Goal: Use online tool/utility: Utilize a website feature to perform a specific function

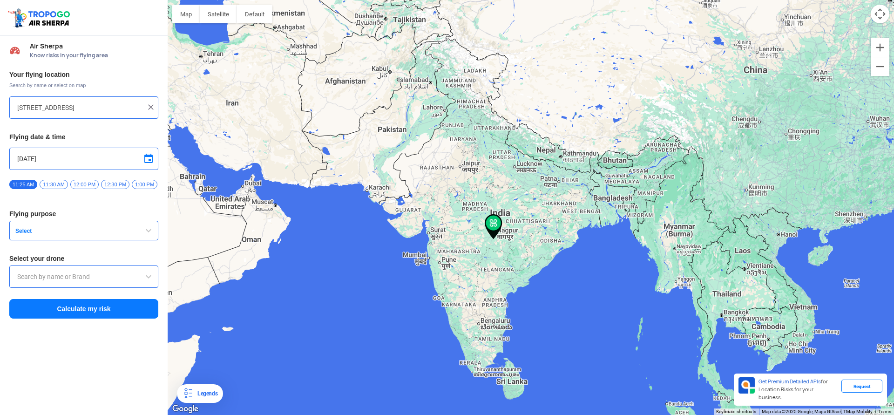
drag, startPoint x: 488, startPoint y: 227, endPoint x: 396, endPoint y: 211, distance: 93.5
click at [396, 211] on div at bounding box center [531, 207] width 726 height 415
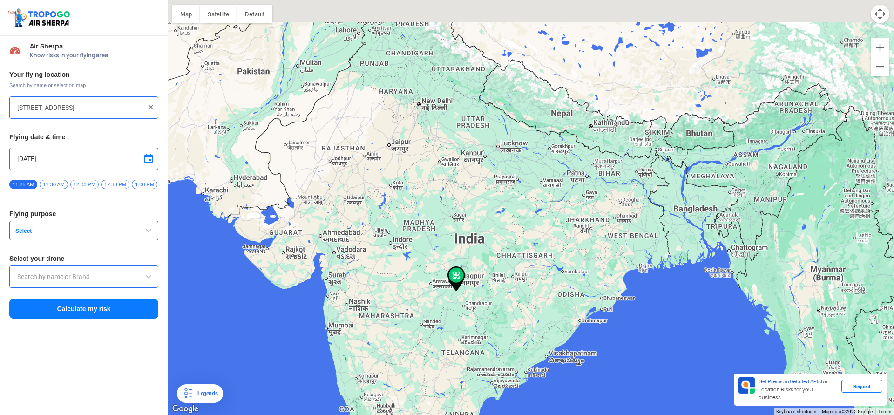
drag, startPoint x: 300, startPoint y: 225, endPoint x: 531, endPoint y: 266, distance: 234.6
click at [531, 269] on div at bounding box center [531, 207] width 726 height 415
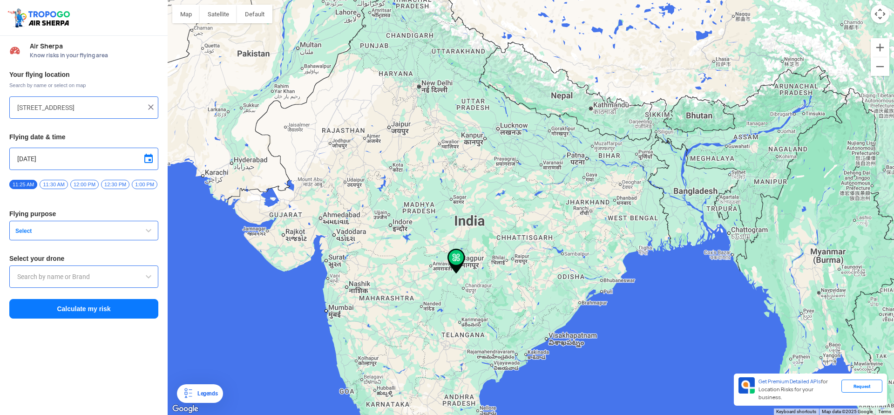
drag, startPoint x: 454, startPoint y: 274, endPoint x: 384, endPoint y: 253, distance: 72.8
click at [384, 253] on div at bounding box center [531, 207] width 726 height 415
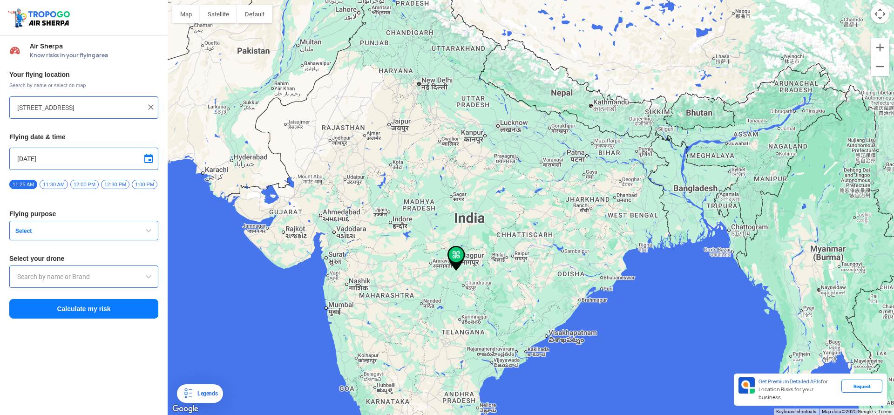
drag, startPoint x: 457, startPoint y: 256, endPoint x: 430, endPoint y: 252, distance: 27.3
click at [430, 252] on div at bounding box center [531, 207] width 726 height 415
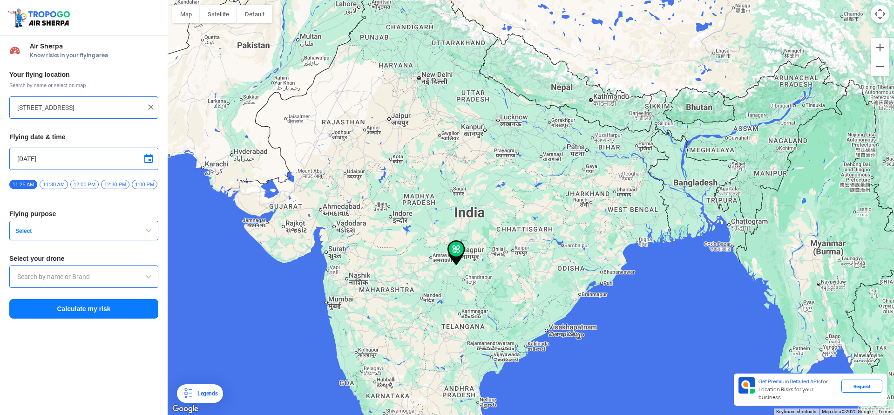
click at [80, 107] on input "[STREET_ADDRESS]" at bounding box center [80, 107] width 126 height 11
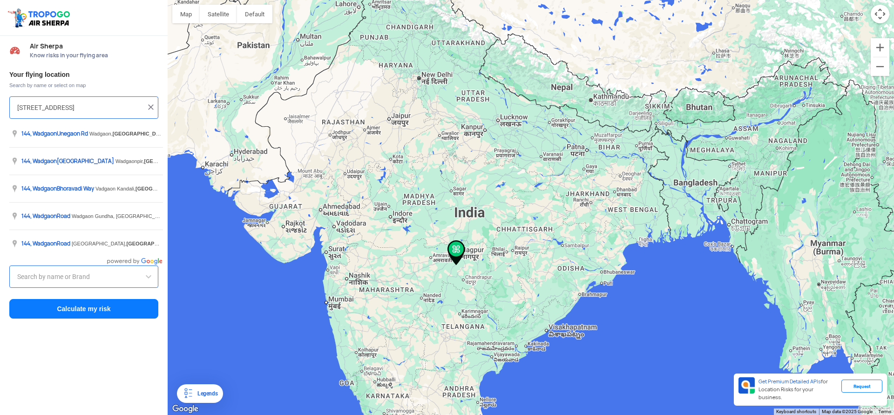
click at [80, 107] on input "[STREET_ADDRESS]" at bounding box center [80, 107] width 126 height 11
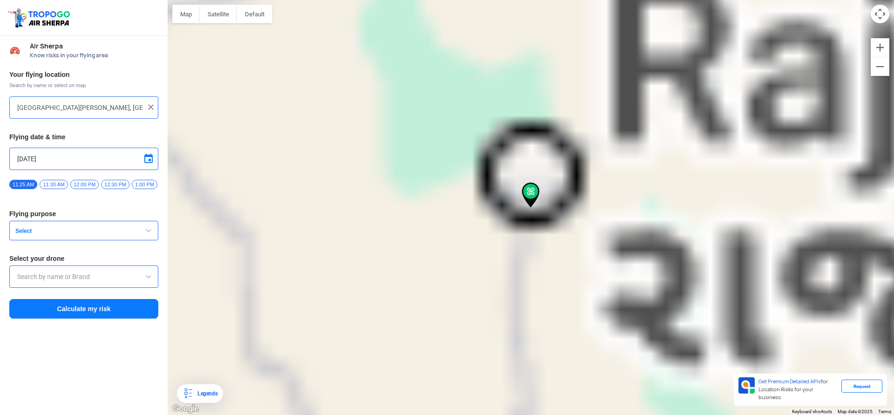
type input "Bolbala 80 Feet Rd, Behind [PERSON_NAME][GEOGRAPHIC_DATA], [GEOGRAPHIC_DATA], […"
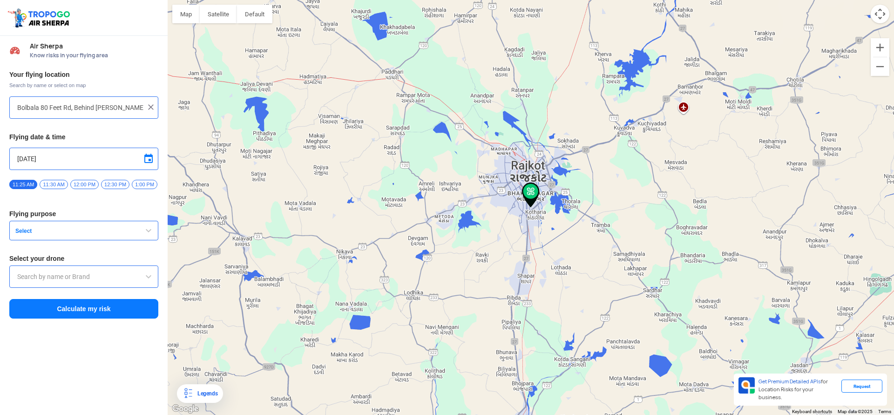
click at [139, 185] on span "1:00 PM" at bounding box center [145, 184] width 26 height 9
click at [58, 240] on button "Select" at bounding box center [83, 231] width 149 height 20
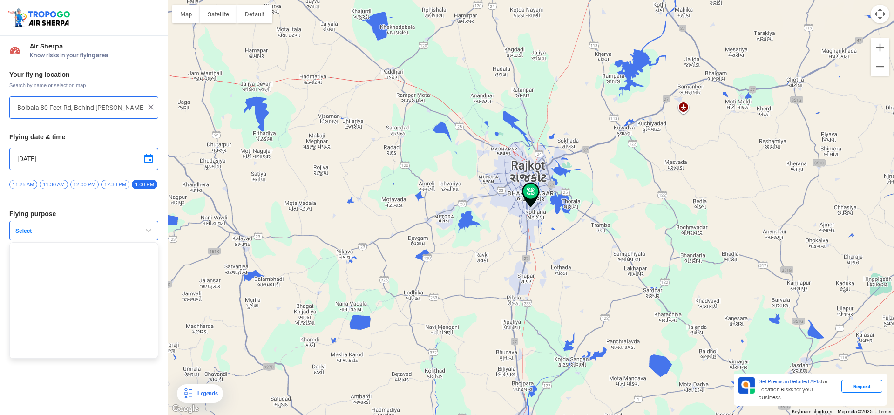
click at [143, 233] on span "button" at bounding box center [148, 230] width 11 height 11
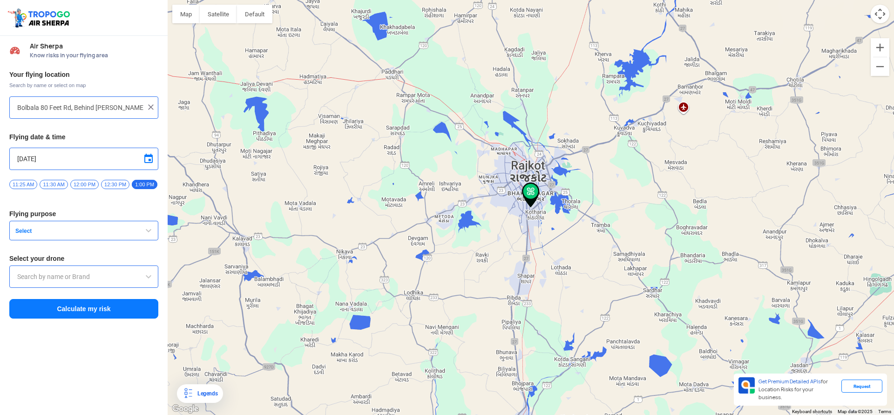
click at [142, 233] on button "Select" at bounding box center [83, 231] width 149 height 20
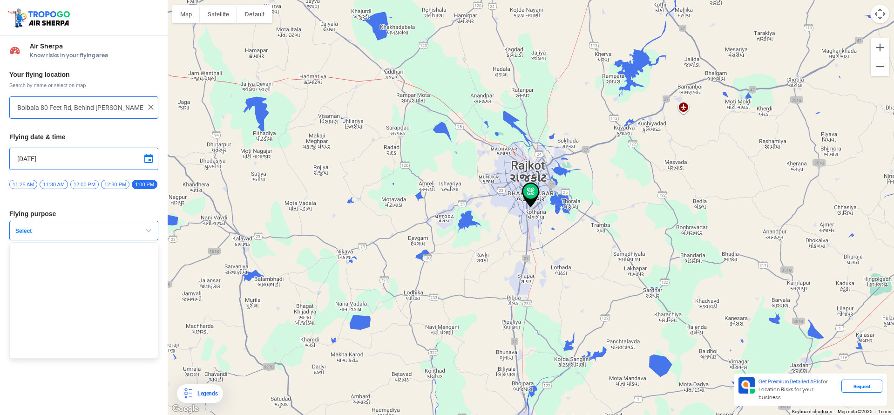
click at [142, 233] on button "Select" at bounding box center [83, 231] width 149 height 20
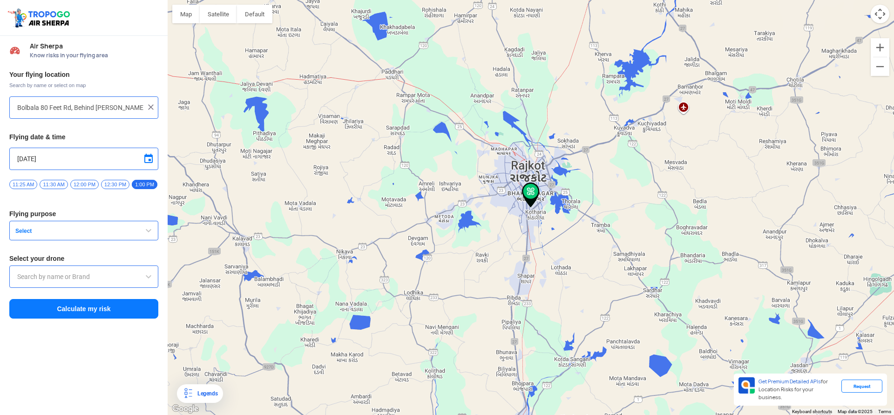
click at [82, 277] on input "text" at bounding box center [83, 276] width 133 height 11
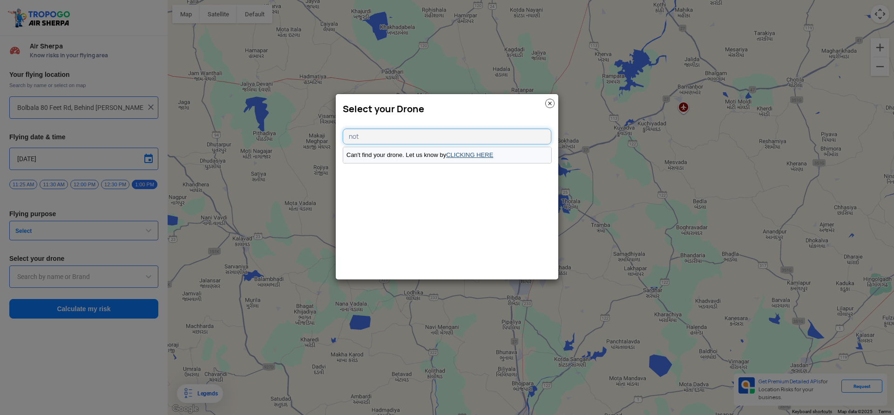
type input "not"
click at [466, 156] on link "CLICKING HERE" at bounding box center [469, 154] width 47 height 7
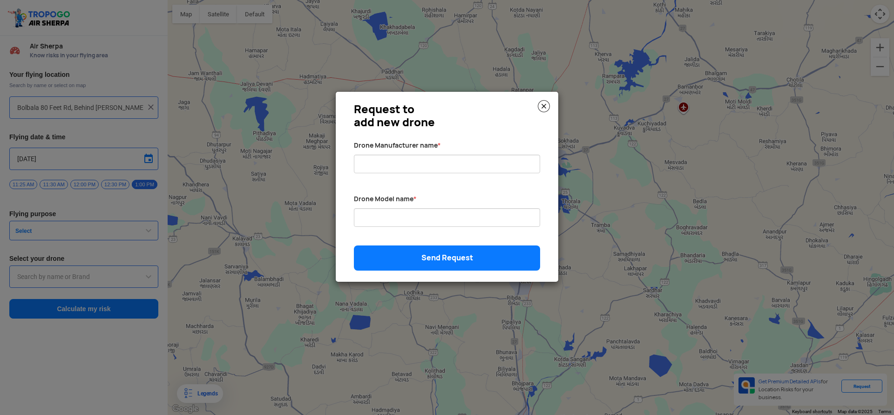
click at [552, 104] on div "Request to add new drone Drone Manufacturer name * Drone Model name * Send Requ…" at bounding box center [447, 187] width 223 height 190
click at [550, 104] on div "Request to add new drone Drone Manufacturer name * Drone Model name * Send Requ…" at bounding box center [447, 187] width 223 height 190
click at [103, 315] on modal-container "Request to add new drone Drone Manufacturer name * Drone Model name * Send Requ…" at bounding box center [447, 207] width 894 height 415
click at [541, 108] on img at bounding box center [544, 106] width 12 height 12
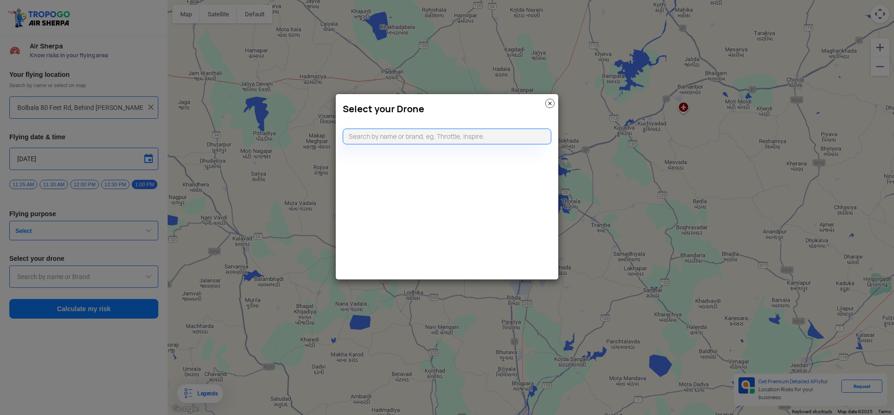
click at [542, 105] on h3 "Select your Drone" at bounding box center [447, 108] width 209 height 11
click at [552, 104] on img at bounding box center [549, 103] width 9 height 9
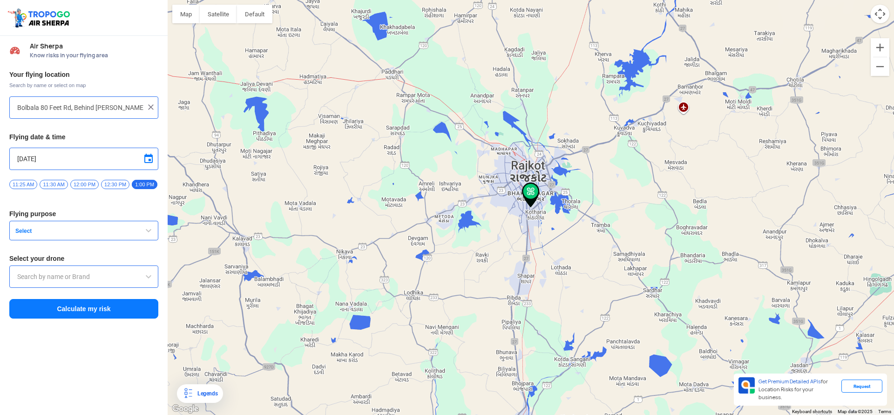
click at [82, 315] on button "Calculate my risk" at bounding box center [83, 309] width 149 height 20
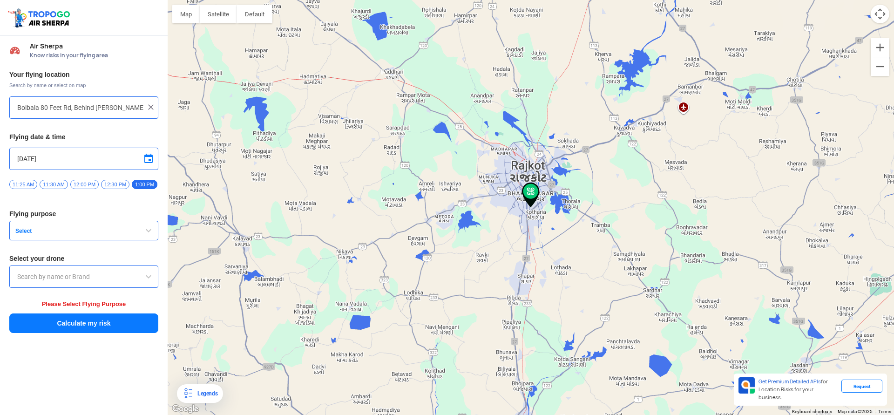
click at [82, 329] on button "Calculate my risk" at bounding box center [83, 323] width 149 height 20
click at [82, 328] on button "Calculate my risk" at bounding box center [83, 323] width 149 height 20
